Goal: Information Seeking & Learning: Learn about a topic

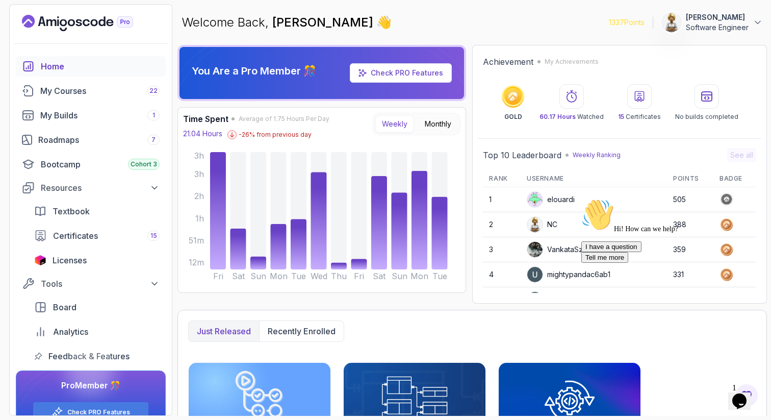
click at [762, 210] on div "Achievement My Achievements GOLD 60.17 Hours Watched 15 Certificates No builds …" at bounding box center [619, 174] width 295 height 259
click at [765, 209] on div "Achievement My Achievements GOLD 60.17 Hours Watched 15 Certificates No builds …" at bounding box center [619, 174] width 295 height 259
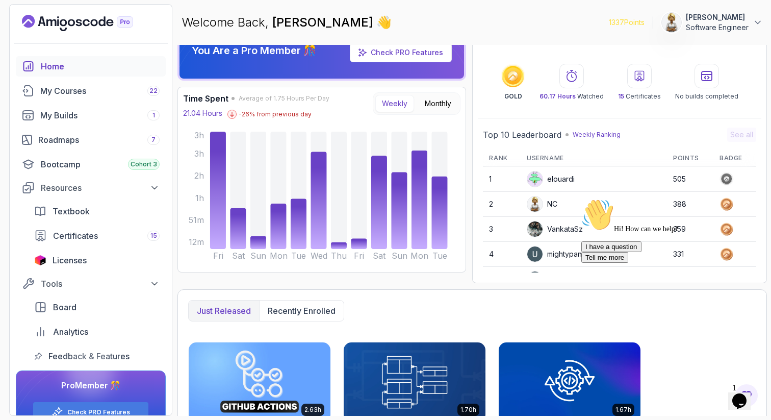
scroll to position [41, 0]
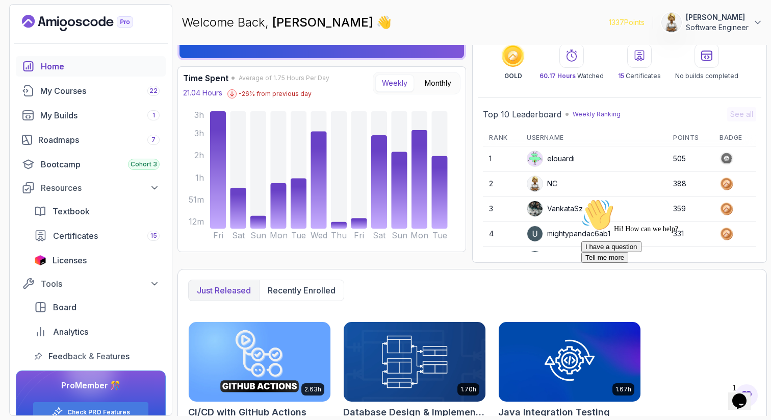
click at [582, 198] on icon "Chat attention grabber" at bounding box center [582, 198] width 0 height 0
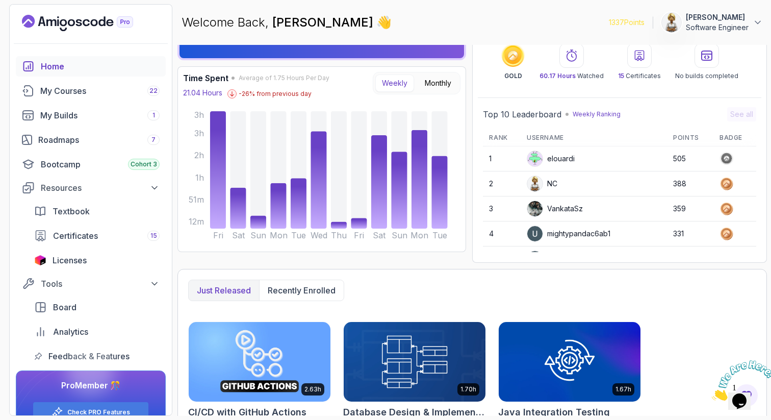
click at [739, 265] on div "You Are a Pro Member 🎊 Check PRO Features Time Spent Average of 1.75 Hours Per …" at bounding box center [473, 189] width 590 height 371
click at [564, 162] on div "elouardi" at bounding box center [551, 159] width 48 height 16
click at [723, 156] on circle at bounding box center [728, 159] width 10 height 10
click at [669, 156] on td "505" at bounding box center [690, 158] width 46 height 25
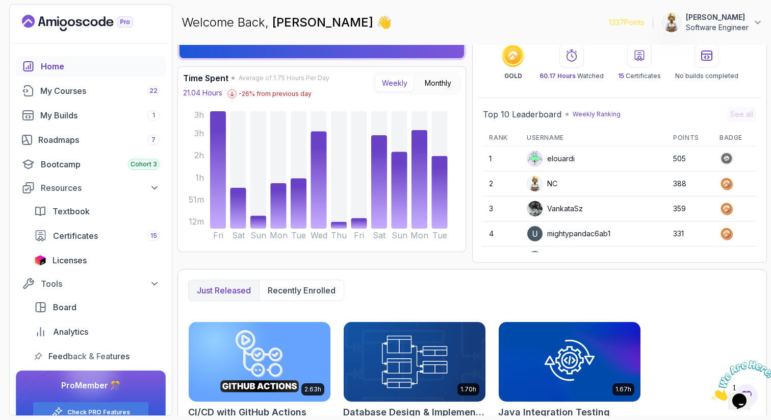
click at [541, 160] on img at bounding box center [535, 158] width 15 height 15
click at [536, 211] on img at bounding box center [535, 208] width 15 height 15
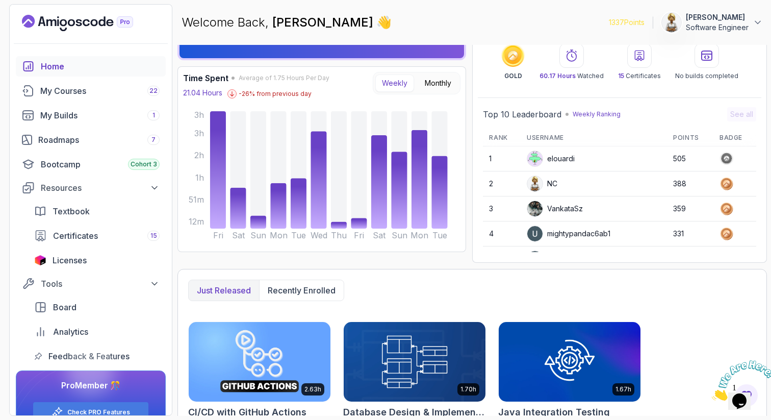
click at [540, 234] on img at bounding box center [535, 233] width 15 height 15
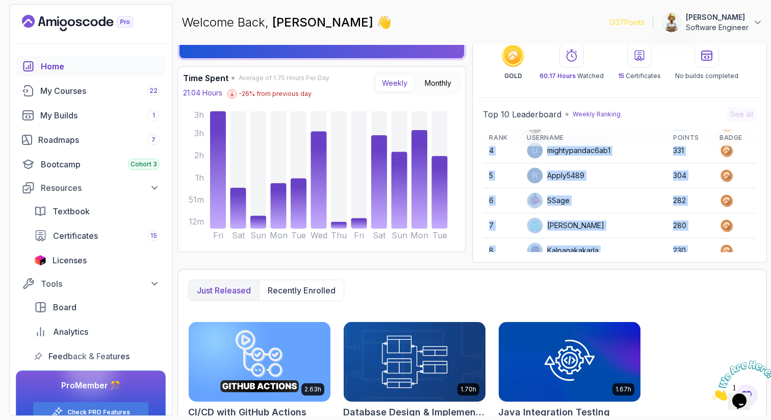
scroll to position [144, 0]
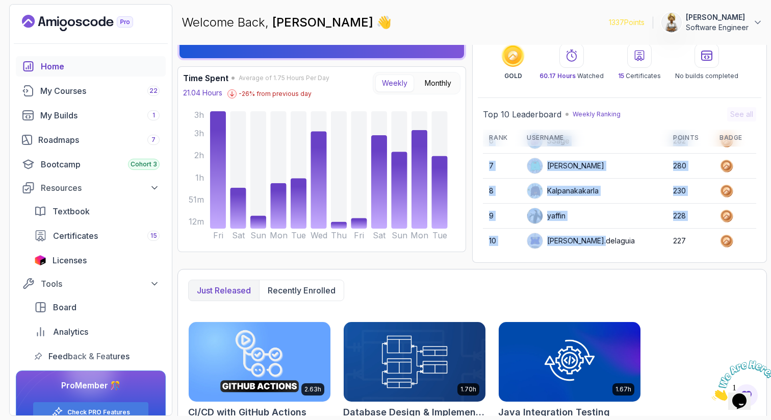
drag, startPoint x: 571, startPoint y: 219, endPoint x: 570, endPoint y: 251, distance: 31.1
click at [570, 251] on tbody "1 elouardi 505 2 NC 388 3 VankataSz 359 4 mightypandac6ab1 331 5 Apply5489 304 …" at bounding box center [619, 129] width 273 height 250
click at [589, 195] on div "Kalpanakakarla" at bounding box center [563, 190] width 72 height 16
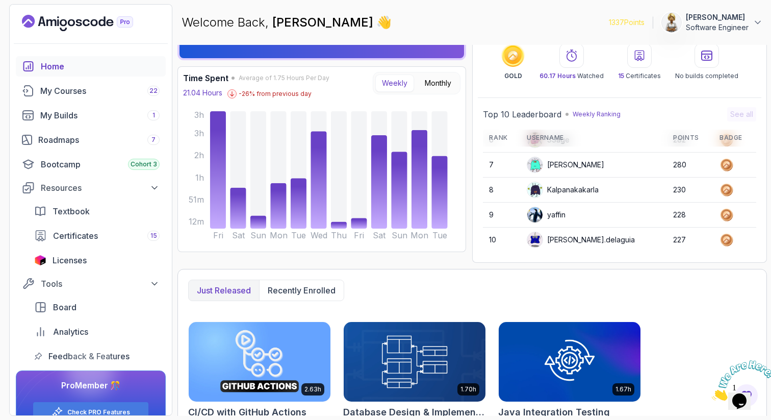
click at [596, 190] on div "Kalpanakakarla" at bounding box center [563, 190] width 72 height 16
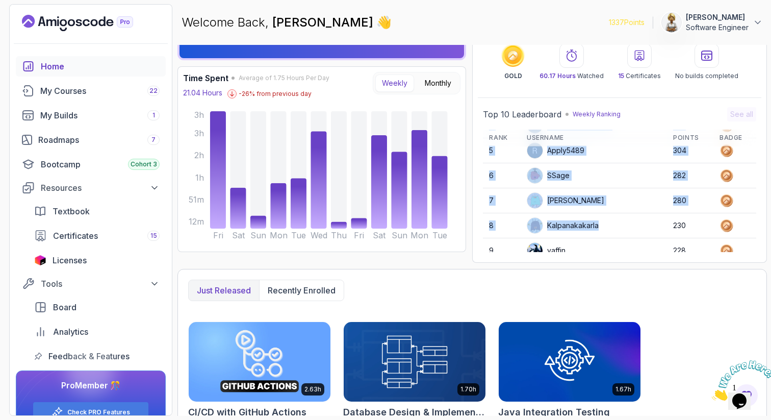
scroll to position [0, 0]
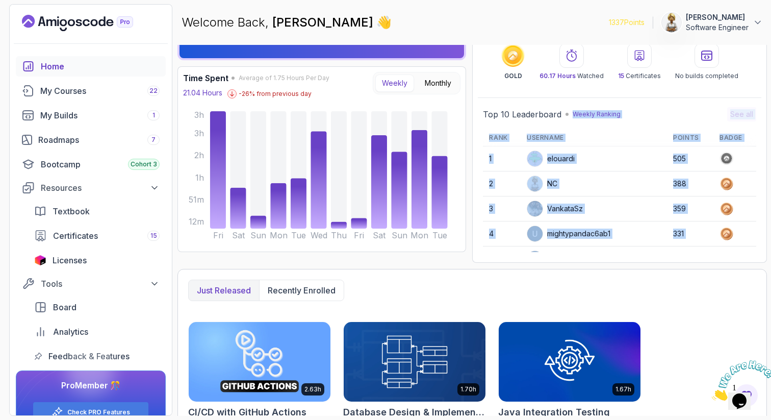
drag, startPoint x: 590, startPoint y: 201, endPoint x: 587, endPoint y: 108, distance: 93.4
click at [587, 108] on div "Top 10 Leaderboard Weekly Ranking See all Rank Username Points Badge 1 elouardi…" at bounding box center [619, 179] width 273 height 145
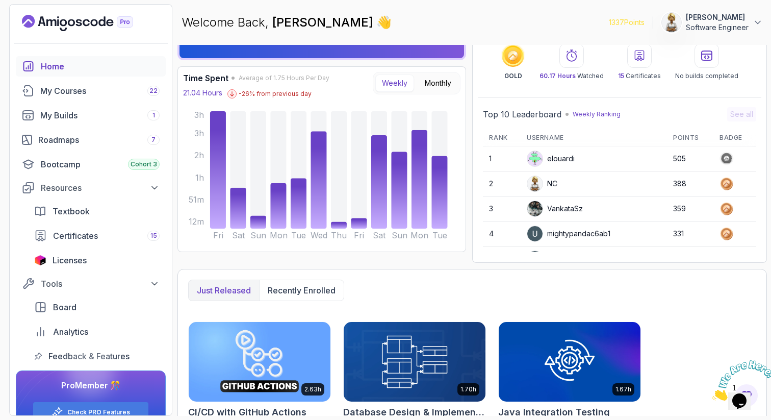
click at [569, 186] on td "NC" at bounding box center [594, 183] width 146 height 24
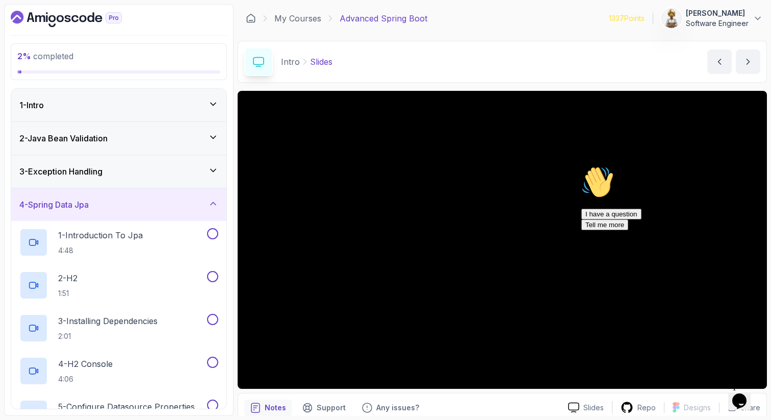
scroll to position [111, 0]
